Goal: Information Seeking & Learning: Check status

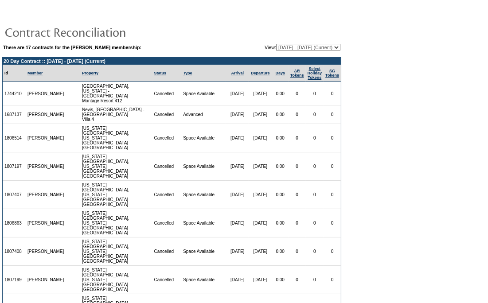
scroll to position [95, 0]
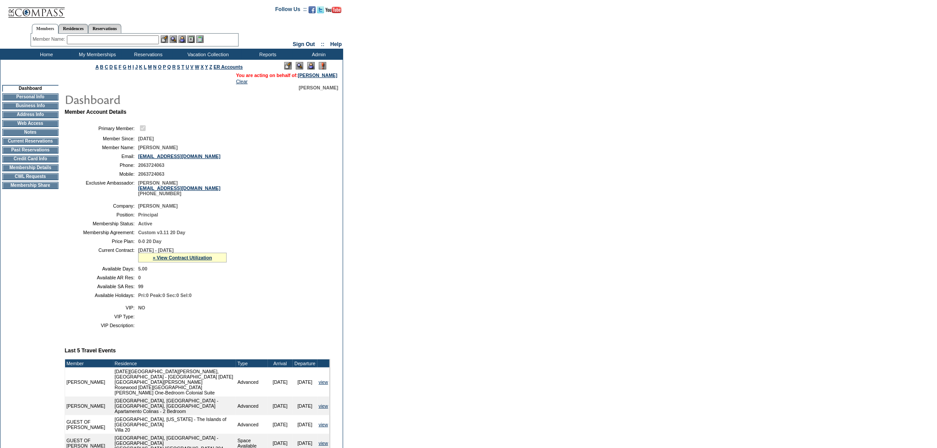
click at [231, 85] on div "[PERSON_NAME]" at bounding box center [201, 87] width 275 height 5
click at [236, 81] on link "Clear" at bounding box center [242, 81] width 12 height 5
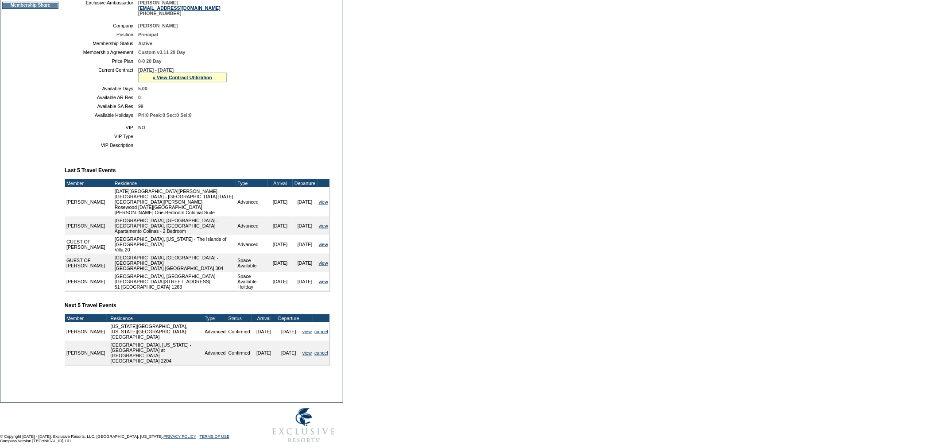
scroll to position [168, 0]
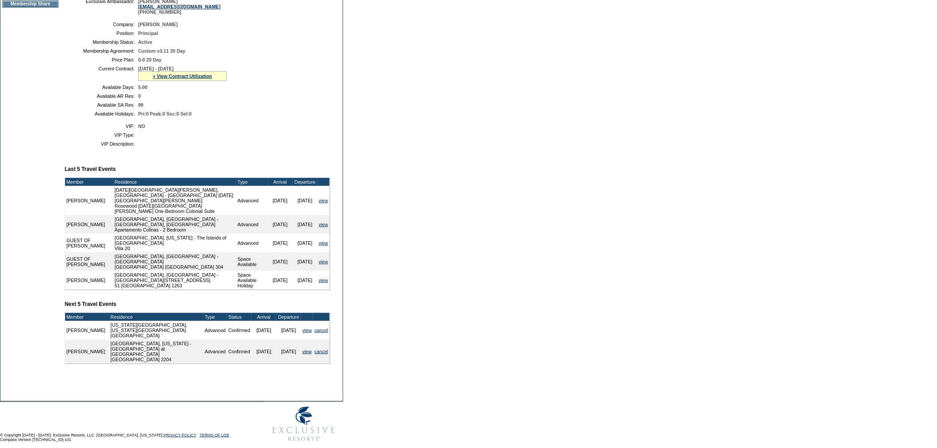
click at [167, 71] on span "[DATE] - [DATE]" at bounding box center [155, 68] width 35 height 5
click at [171, 79] on link "» View Contract Utilization" at bounding box center [182, 76] width 59 height 5
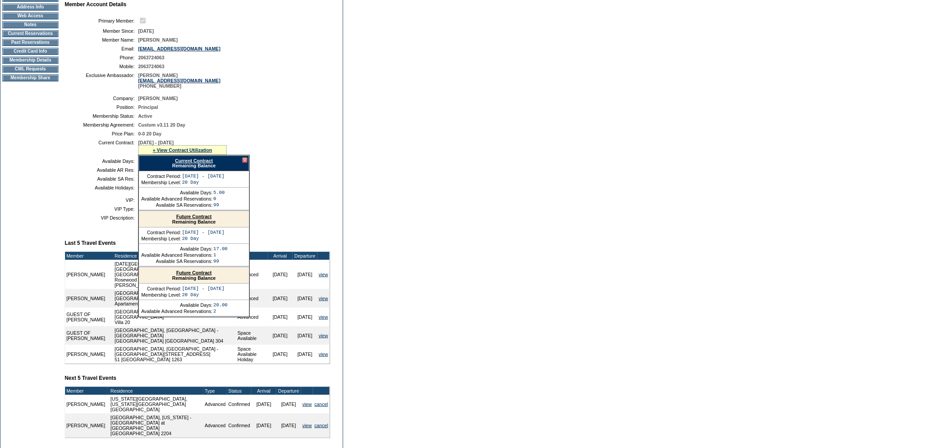
scroll to position [0, 0]
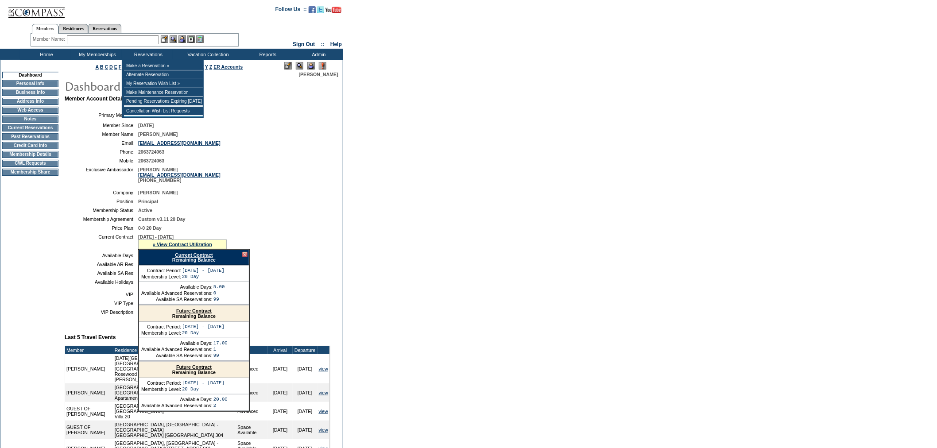
click at [140, 39] on input "text" at bounding box center [113, 39] width 92 height 9
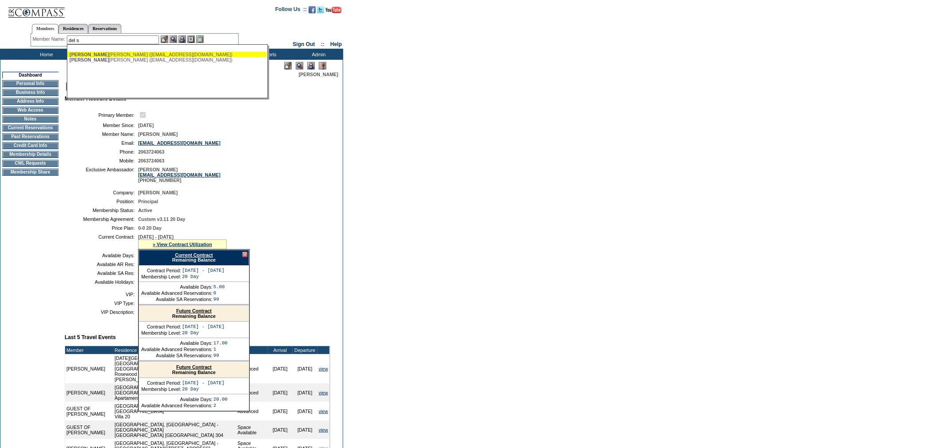
click at [144, 54] on div "Del S anto, John (jmdelsanto@aol.com)" at bounding box center [167, 54] width 195 height 5
type input "Del Santo, John (jmdelsanto@aol.com)"
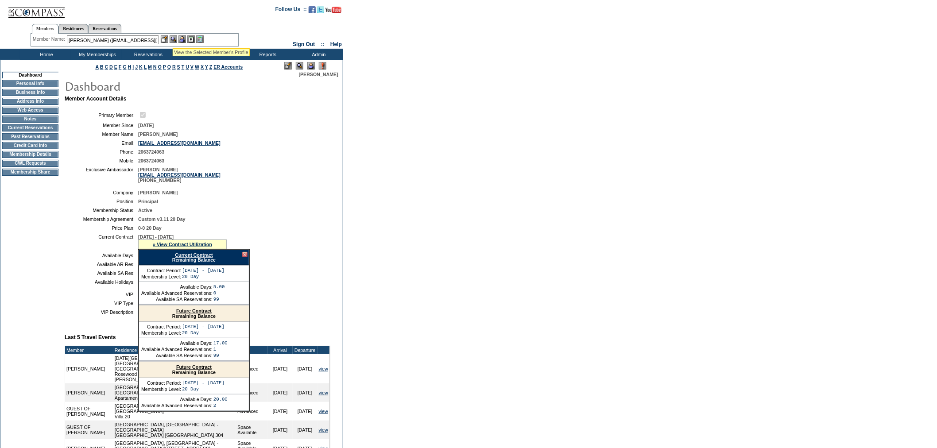
click at [173, 38] on img at bounding box center [174, 39] width 8 height 8
